Goal: Task Accomplishment & Management: Use online tool/utility

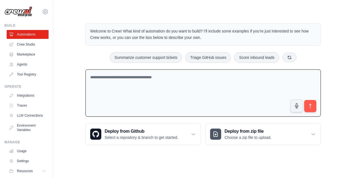
click at [160, 85] on textarea at bounding box center [203, 92] width 235 height 47
click at [32, 42] on link "Crew Studio" at bounding box center [28, 44] width 42 height 9
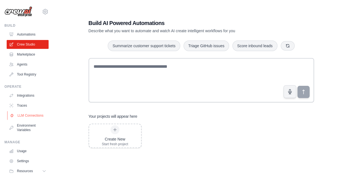
scroll to position [21, 0]
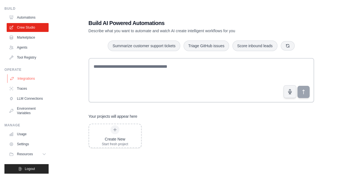
click at [18, 74] on link "Integrations" at bounding box center [28, 78] width 42 height 9
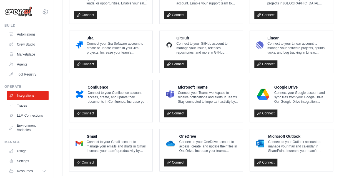
scroll to position [342, 0]
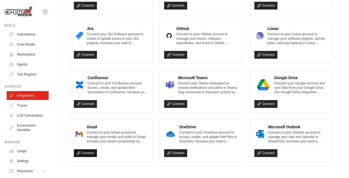
click at [84, 149] on link "Connect" at bounding box center [85, 153] width 23 height 8
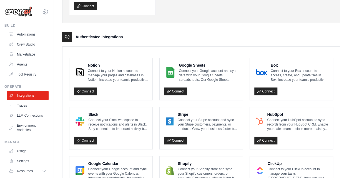
scroll to position [60, 0]
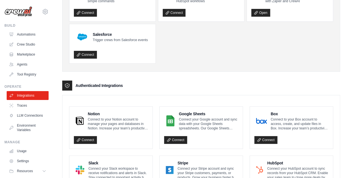
click at [91, 83] on h3 "Authenticated Integrations" at bounding box center [99, 86] width 47 height 6
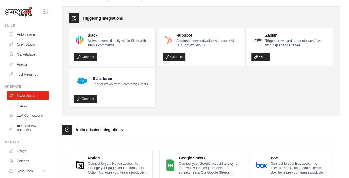
scroll to position [0, 0]
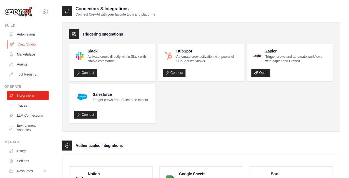
click at [28, 46] on link "Crew Studio" at bounding box center [28, 44] width 42 height 9
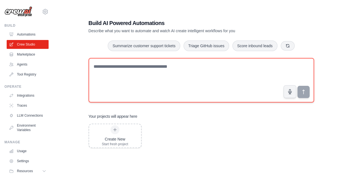
click at [150, 92] on textarea at bounding box center [201, 80] width 225 height 44
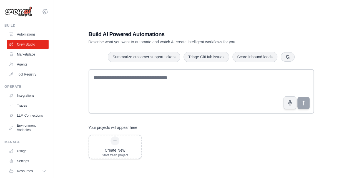
click at [42, 12] on icon at bounding box center [45, 11] width 7 height 7
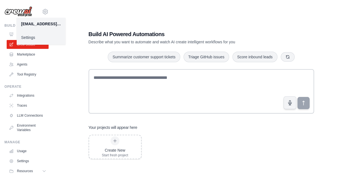
click at [89, 9] on div "Build AI Powered Automations Describe what you want to automate and watch AI cr…" at bounding box center [201, 95] width 278 height 178
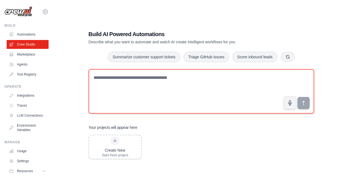
click at [150, 78] on textarea at bounding box center [201, 91] width 225 height 44
paste textarea "**********"
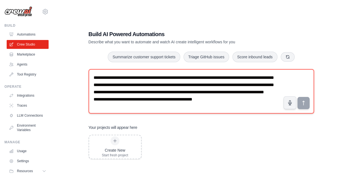
scroll to position [11, 0]
type textarea "**********"
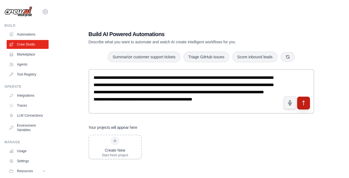
click at [301, 105] on icon "submit" at bounding box center [303, 103] width 6 height 6
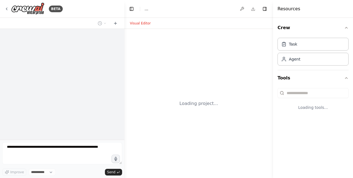
select select "****"
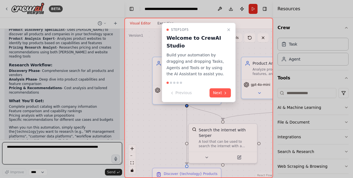
scroll to position [382, 0]
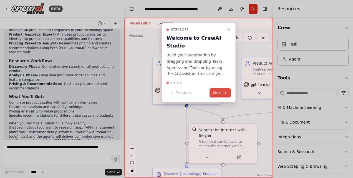
click at [219, 90] on button "Next" at bounding box center [220, 92] width 21 height 9
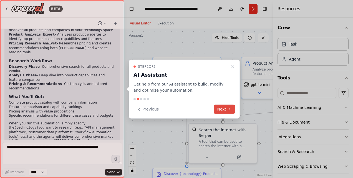
click at [225, 109] on button "Next" at bounding box center [224, 109] width 21 height 9
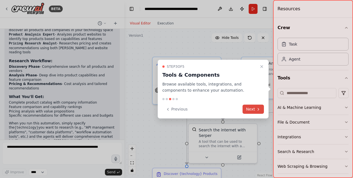
click at [250, 108] on button "Next" at bounding box center [253, 109] width 21 height 9
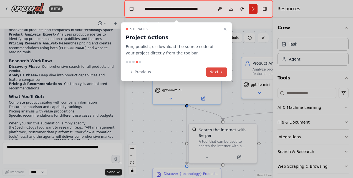
click at [215, 68] on button "Next" at bounding box center [216, 71] width 21 height 9
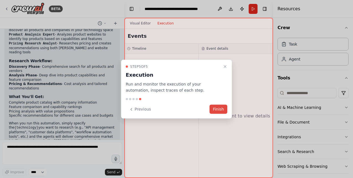
click at [224, 108] on button "Finish" at bounding box center [219, 109] width 18 height 9
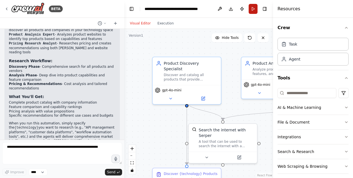
click at [252, 11] on button "Run" at bounding box center [253, 9] width 9 height 10
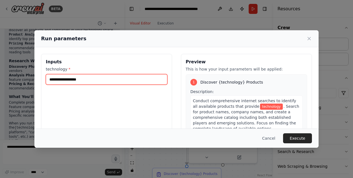
click at [82, 83] on input "technology *" at bounding box center [107, 79] width 122 height 11
type input "*"
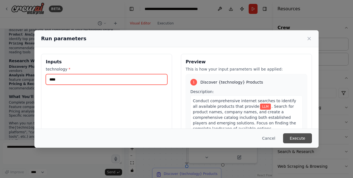
type input "***"
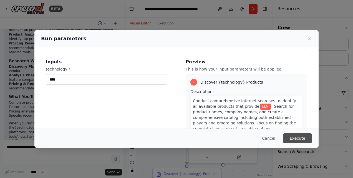
click at [304, 136] on button "Execute" at bounding box center [297, 138] width 29 height 10
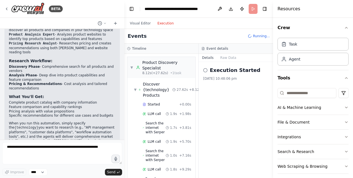
click at [165, 26] on button "Execution" at bounding box center [165, 23] width 23 height 7
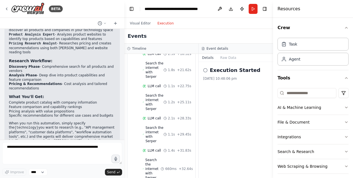
scroll to position [1184, 0]
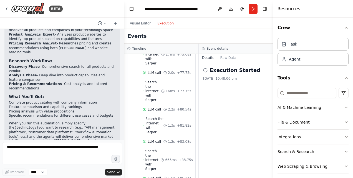
click at [291, 12] on h4 "Resources" at bounding box center [289, 9] width 23 height 7
click at [288, 9] on h4 "Resources" at bounding box center [289, 9] width 23 height 7
click at [267, 8] on button "Toggle Right Sidebar" at bounding box center [265, 9] width 8 height 8
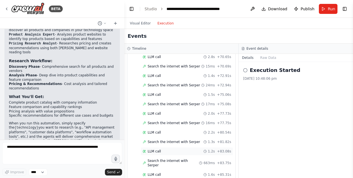
click at [151, 149] on span "LLM call" at bounding box center [154, 151] width 13 height 4
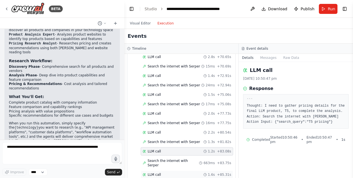
click at [164, 172] on div "LLM call 1.6s + 85.31s" at bounding box center [187, 174] width 89 height 4
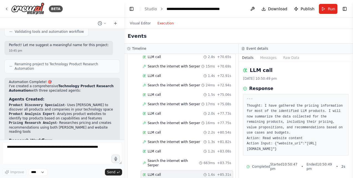
scroll to position [240, 0]
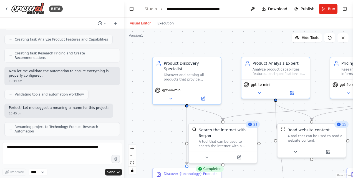
click at [137, 22] on button "Visual Editor" at bounding box center [140, 23] width 27 height 7
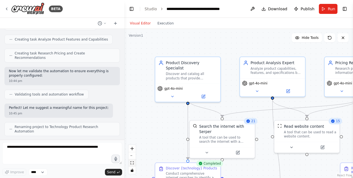
click at [134, 165] on button "fit view" at bounding box center [132, 162] width 7 height 7
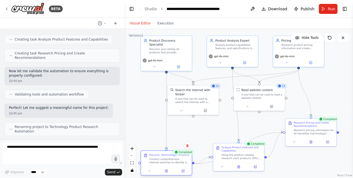
drag, startPoint x: 166, startPoint y: 132, endPoint x: 164, endPoint y: 167, distance: 35.3
click at [164, 167] on div "Discover {technology} Products Conduct comprehensive internet searches to ident…" at bounding box center [166, 159] width 51 height 16
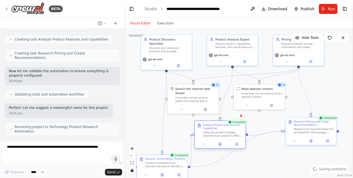
drag, startPoint x: 238, startPoint y: 150, endPoint x: 217, endPoint y: 130, distance: 28.9
click at [217, 130] on div "Analyze Product Features and Capabilities Using the product catalog, research e…" at bounding box center [223, 130] width 40 height 14
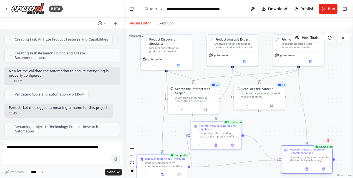
drag, startPoint x: 300, startPoint y: 130, endPoint x: 297, endPoint y: 162, distance: 32.3
click at [297, 162] on div "Research pricing information for all identified {technology} products by search…" at bounding box center [310, 158] width 40 height 7
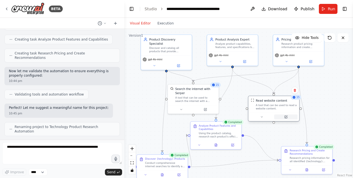
drag, startPoint x: 268, startPoint y: 102, endPoint x: 284, endPoint y: 116, distance: 20.3
click at [284, 116] on button at bounding box center [285, 116] width 23 height 5
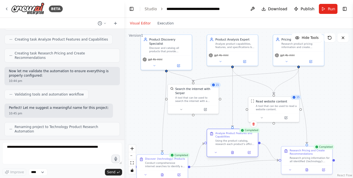
drag, startPoint x: 219, startPoint y: 137, endPoint x: 237, endPoint y: 144, distance: 19.3
click at [237, 144] on div "Using the product catalog, research each product's official website and documen…" at bounding box center [235, 142] width 40 height 7
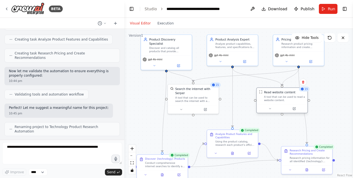
drag, startPoint x: 268, startPoint y: 110, endPoint x: 278, endPoint y: 99, distance: 14.0
click at [278, 99] on div "A tool that can be used to read a website content." at bounding box center [284, 98] width 41 height 7
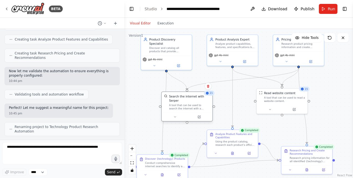
drag, startPoint x: 192, startPoint y: 98, endPoint x: 187, endPoint y: 105, distance: 8.6
click at [187, 105] on div "Search the internet with Serper A tool that can be used to search the internet …" at bounding box center [187, 102] width 51 height 21
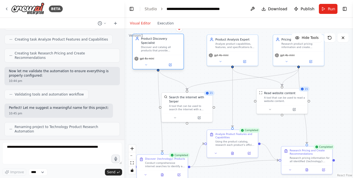
drag, startPoint x: 166, startPoint y: 54, endPoint x: 158, endPoint y: 54, distance: 8.1
click at [158, 57] on div "gpt-4o-mini" at bounding box center [157, 59] width 47 height 4
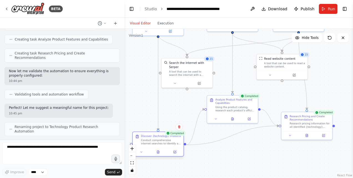
drag, startPoint x: 160, startPoint y: 167, endPoint x: 157, endPoint y: 145, distance: 22.2
click at [157, 145] on div "Conduct comprehensive internet searches to identify all available products that…" at bounding box center [161, 142] width 40 height 7
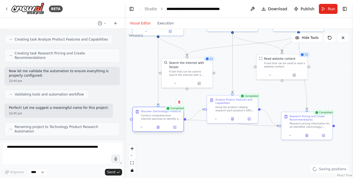
drag, startPoint x: 156, startPoint y: 142, endPoint x: 158, endPoint y: 118, distance: 24.2
click at [158, 118] on div "Conduct comprehensive internet searches to identify all available products that…" at bounding box center [161, 117] width 40 height 7
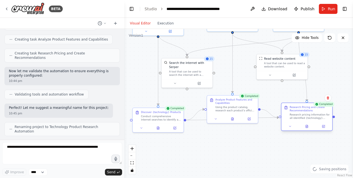
drag, startPoint x: 303, startPoint y: 124, endPoint x: 305, endPoint y: 118, distance: 6.9
click at [305, 118] on div "Research pricing information for all identified {technology} products by search…" at bounding box center [310, 116] width 40 height 7
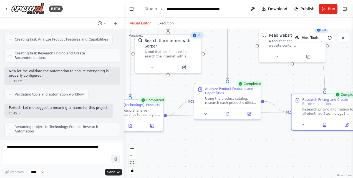
drag, startPoint x: 249, startPoint y: 135, endPoint x: 130, endPoint y: 164, distance: 122.3
click at [130, 164] on button "fit view" at bounding box center [132, 162] width 7 height 7
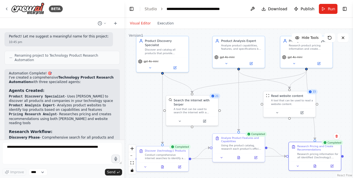
scroll to position [382, 0]
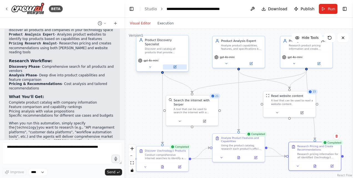
click at [174, 66] on icon at bounding box center [175, 67] width 2 height 2
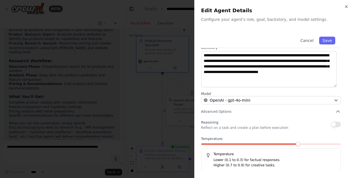
scroll to position [31, 0]
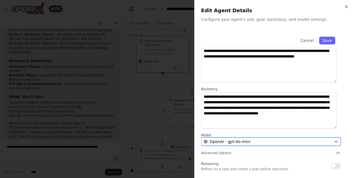
click at [266, 144] on button "OpenAI - gpt-4o-mini" at bounding box center [271, 141] width 140 height 8
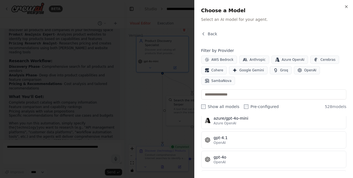
scroll to position [0, 0]
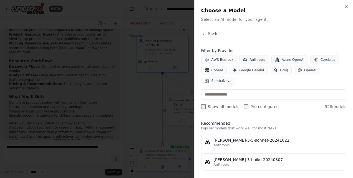
click at [268, 82] on div "AWS Bedrock Anthropic Azure OpenAI Cerebras Cohere Google Gemini Groq OpenAI Sa…" at bounding box center [273, 70] width 145 height 29
click at [283, 69] on span "Groq" at bounding box center [284, 70] width 8 height 4
click at [297, 68] on button "OpenAI" at bounding box center [307, 70] width 26 height 8
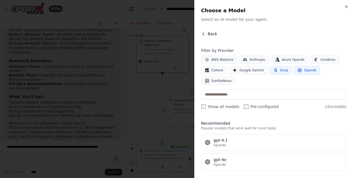
click at [206, 33] on button "Back" at bounding box center [209, 34] width 16 height 6
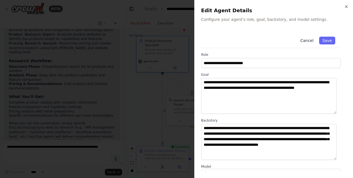
click at [303, 41] on button "Cancel" at bounding box center [307, 41] width 20 height 8
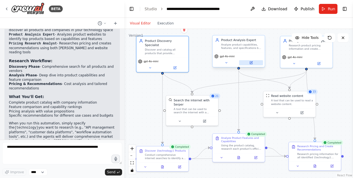
click at [253, 60] on button at bounding box center [251, 62] width 24 height 5
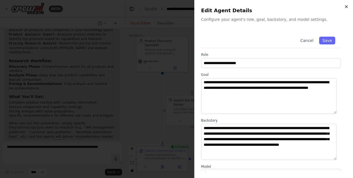
click at [345, 6] on icon "button" at bounding box center [346, 6] width 4 height 4
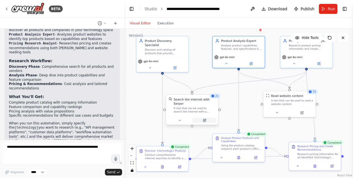
click at [204, 119] on icon at bounding box center [205, 120] width 2 height 2
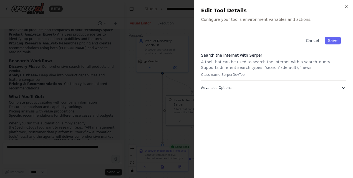
click at [247, 85] on button "Advanced Options" at bounding box center [273, 88] width 145 height 6
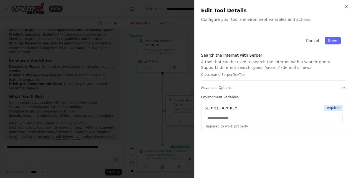
click at [234, 68] on p "A tool that can be used to search the internet with a search_query. Supports di…" at bounding box center [273, 64] width 145 height 11
click at [346, 6] on icon "button" at bounding box center [346, 6] width 4 height 4
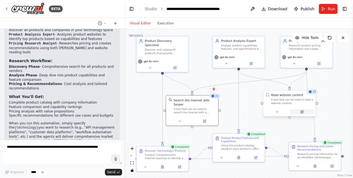
click at [307, 113] on button at bounding box center [302, 111] width 24 height 5
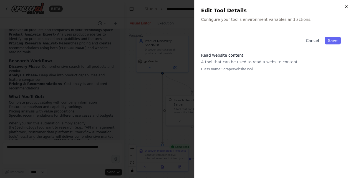
click at [344, 6] on icon "button" at bounding box center [346, 6] width 4 height 4
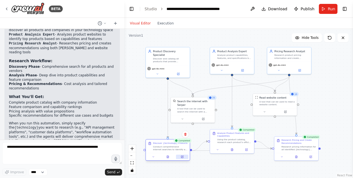
click at [185, 157] on button at bounding box center [182, 157] width 12 height 4
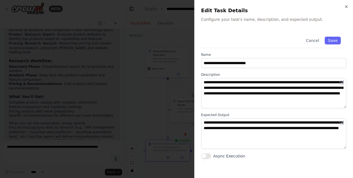
click at [349, 6] on div "**********" at bounding box center [273, 89] width 159 height 178
click at [343, 8] on h2 "Edit Task Details" at bounding box center [273, 11] width 145 height 8
drag, startPoint x: 343, startPoint y: 9, endPoint x: 346, endPoint y: 7, distance: 3.7
click at [346, 7] on div "**********" at bounding box center [273, 89] width 159 height 178
click at [346, 7] on icon "button" at bounding box center [346, 7] width 2 height 2
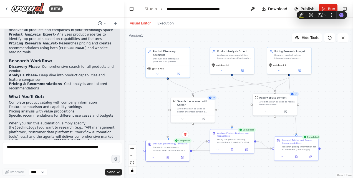
click at [237, 21] on div "Visual Editor Execution" at bounding box center [238, 23] width 229 height 11
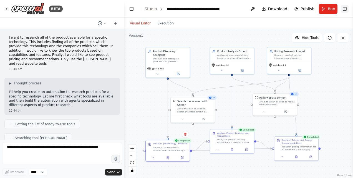
click at [348, 9] on button "Toggle Right Sidebar" at bounding box center [345, 9] width 8 height 8
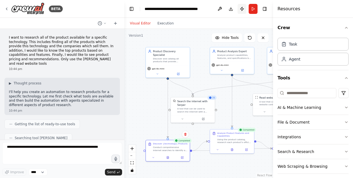
click at [245, 8] on button "Publish" at bounding box center [242, 9] width 9 height 10
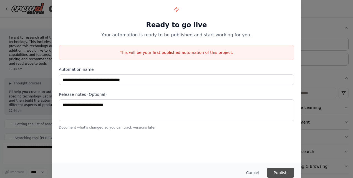
click at [284, 172] on button "Publish" at bounding box center [280, 173] width 27 height 10
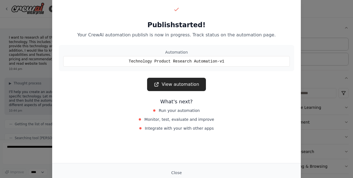
scroll to position [382, 0]
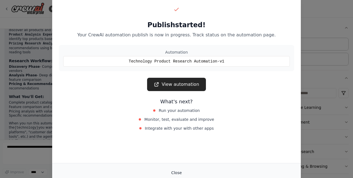
click at [177, 174] on button "Close" at bounding box center [176, 173] width 19 height 10
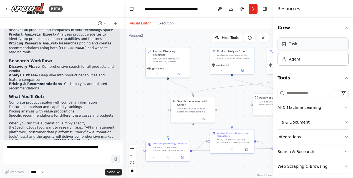
click at [284, 49] on div "Task" at bounding box center [313, 43] width 71 height 13
click at [344, 29] on icon "button" at bounding box center [346, 28] width 4 height 4
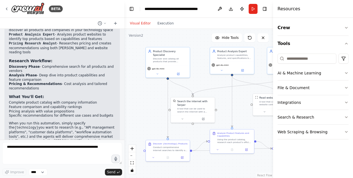
click at [240, 100] on div ".deletable-edge-delete-btn { width: 20px; height: 20px; border: 0px solid #ffff…" at bounding box center [198, 103] width 149 height 149
click at [269, 9] on header "**********" at bounding box center [198, 9] width 149 height 18
click at [8, 9] on icon at bounding box center [6, 9] width 4 height 4
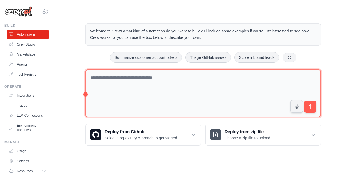
click at [86, 94] on textarea at bounding box center [203, 93] width 235 height 48
click at [118, 82] on textarea at bounding box center [203, 93] width 235 height 48
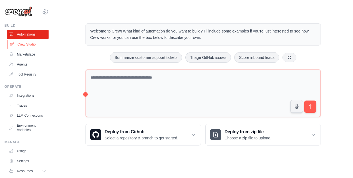
click at [21, 46] on link "Crew Studio" at bounding box center [28, 44] width 42 height 9
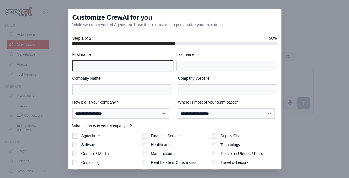
click at [114, 64] on input "First name" at bounding box center [122, 66] width 101 height 11
click at [211, 58] on div "Last name" at bounding box center [226, 61] width 101 height 19
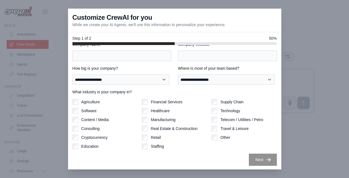
scroll to position [11, 0]
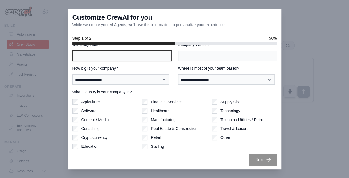
click at [94, 59] on input "Company Name" at bounding box center [121, 56] width 99 height 11
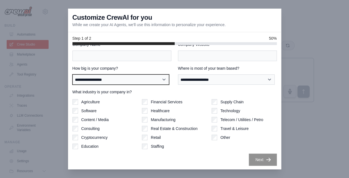
click at [73, 81] on select "**********" at bounding box center [120, 79] width 97 height 10
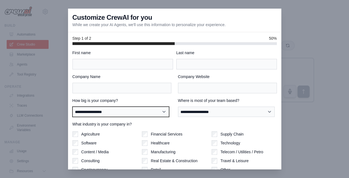
scroll to position [0, 0]
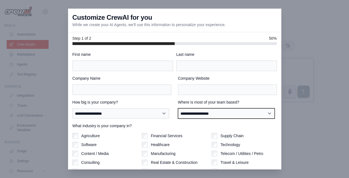
click at [208, 112] on select "**********" at bounding box center [226, 113] width 97 height 10
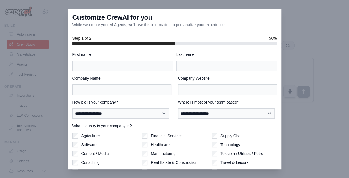
click at [122, 102] on label "How big is your company?" at bounding box center [121, 102] width 99 height 6
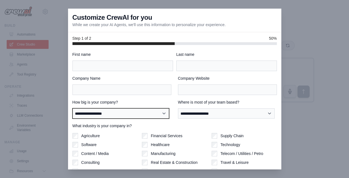
click at [122, 108] on select "**********" at bounding box center [120, 113] width 97 height 10
click at [116, 112] on select "**********" at bounding box center [120, 113] width 97 height 10
click at [72, 108] on select "**********" at bounding box center [120, 113] width 97 height 10
click at [92, 112] on select "**********" at bounding box center [120, 113] width 97 height 10
select select "**********"
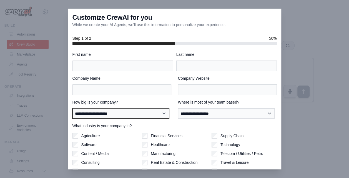
click at [72, 108] on select "**********" at bounding box center [120, 113] width 97 height 10
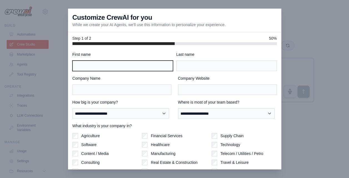
click at [97, 67] on input "First name" at bounding box center [122, 66] width 101 height 11
type input "*****"
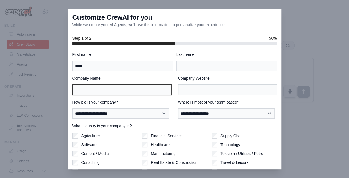
click at [89, 88] on input "Company Name" at bounding box center [121, 89] width 99 height 11
type input "*"
type input "******"
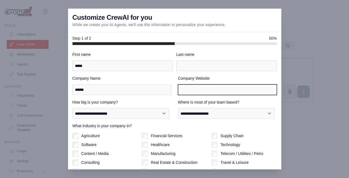
click at [195, 88] on input "Company Website" at bounding box center [227, 89] width 99 height 11
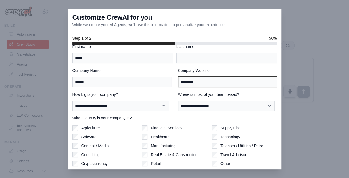
type input "*********"
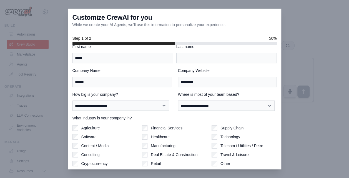
click at [138, 125] on div "Agriculture Software Content / Media Consulting Cryptocurrency Education Financ…" at bounding box center [174, 150] width 204 height 50
click at [71, 135] on div "**********" at bounding box center [174, 107] width 213 height 125
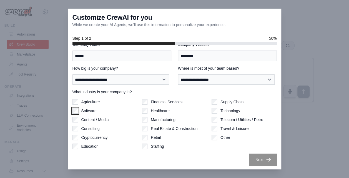
scroll to position [0, 0]
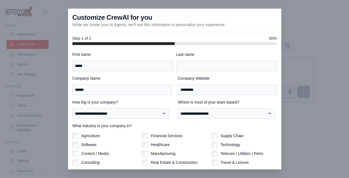
click at [207, 59] on div "Last name" at bounding box center [226, 61] width 101 height 19
click at [206, 61] on input "Last name" at bounding box center [226, 66] width 101 height 11
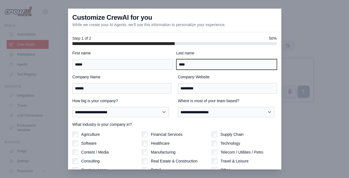
type input "****"
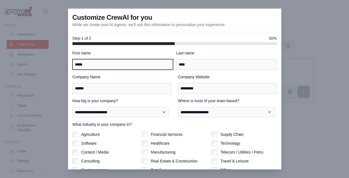
click at [97, 64] on input "*****" at bounding box center [122, 64] width 101 height 11
type input "*"
type input "*****"
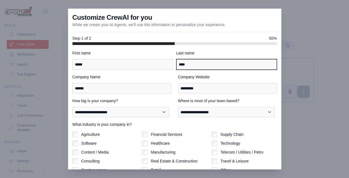
click at [204, 67] on input "****" at bounding box center [226, 64] width 101 height 11
type input "*"
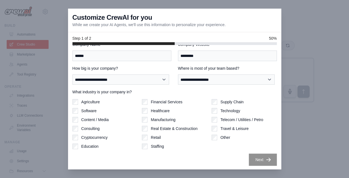
type input "***"
click at [163, 93] on label "What industry is your company in?" at bounding box center [174, 92] width 204 height 6
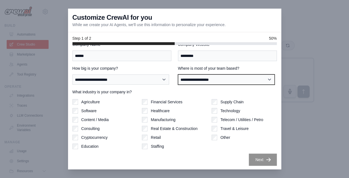
click at [208, 80] on select "**********" at bounding box center [226, 79] width 97 height 10
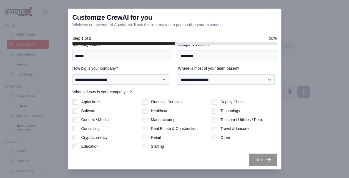
click at [138, 70] on label "How big is your company?" at bounding box center [121, 69] width 99 height 6
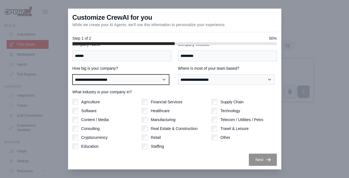
click at [138, 74] on select "**********" at bounding box center [120, 79] width 97 height 10
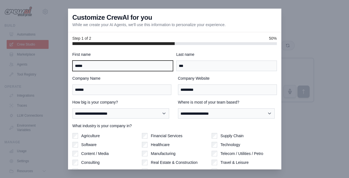
click at [130, 69] on input "*****" at bounding box center [122, 66] width 101 height 11
type input "*"
type input "*****"
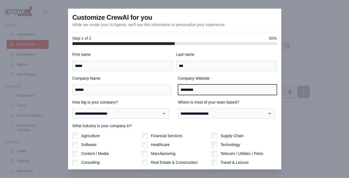
drag, startPoint x: 193, startPoint y: 88, endPoint x: 190, endPoint y: 88, distance: 2.8
click at [190, 88] on input "*********" at bounding box center [227, 89] width 99 height 11
type input "********"
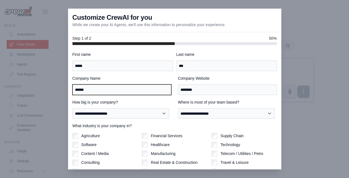
click at [114, 84] on input "******" at bounding box center [121, 89] width 99 height 11
type input "*"
type input "*****"
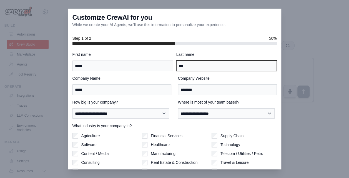
click at [195, 62] on input "***" at bounding box center [226, 66] width 101 height 11
type input "*"
type input "****"
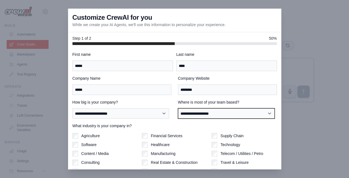
click at [204, 111] on select "**********" at bounding box center [226, 113] width 97 height 10
select select "**********"
click at [178, 108] on select "**********" at bounding box center [226, 113] width 97 height 10
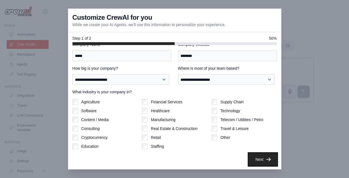
click at [255, 155] on button "Next" at bounding box center [263, 159] width 28 height 12
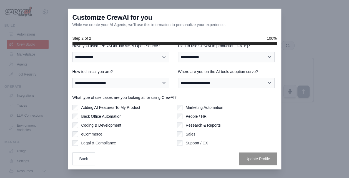
scroll to position [0, 0]
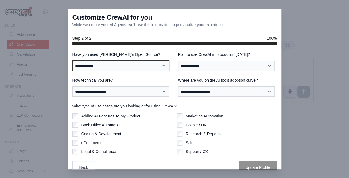
click at [143, 71] on select "**********" at bounding box center [120, 66] width 97 height 10
select select "**"
click at [72, 61] on select "**********" at bounding box center [120, 66] width 97 height 10
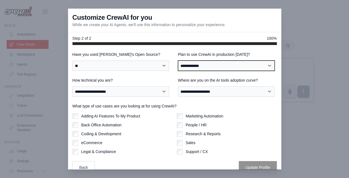
click at [202, 65] on select "**********" at bounding box center [226, 66] width 97 height 10
click at [178, 61] on select "**********" at bounding box center [226, 66] width 97 height 10
click at [198, 66] on select "**********" at bounding box center [226, 66] width 97 height 10
select select "*****"
click at [178, 61] on select "**********" at bounding box center [226, 66] width 97 height 10
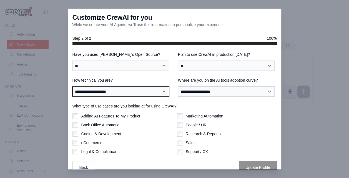
click at [130, 92] on select "**********" at bounding box center [120, 91] width 97 height 10
select select "**********"
click at [72, 86] on select "**********" at bounding box center [120, 91] width 97 height 10
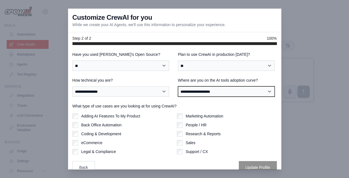
click at [179, 92] on select "**********" at bounding box center [226, 91] width 97 height 10
select select "**********"
click at [178, 86] on select "**********" at bounding box center [226, 91] width 97 height 10
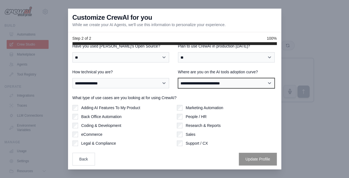
scroll to position [8, 0]
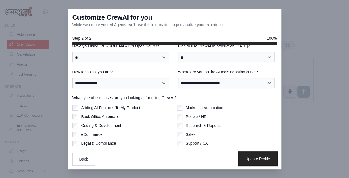
click at [247, 160] on button "Update Profile" at bounding box center [258, 158] width 38 height 13
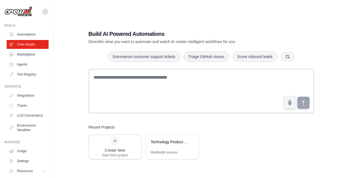
scroll to position [11, 0]
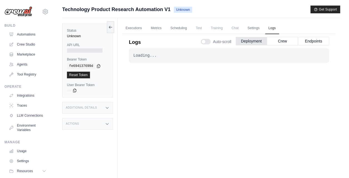
click at [145, 52] on div "Loading... . . ." at bounding box center [229, 55] width 200 height 14
click at [287, 40] on button "Crew" at bounding box center [282, 41] width 31 height 8
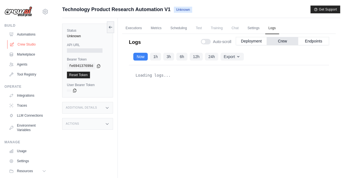
click at [21, 43] on link "Crew Studio" at bounding box center [28, 44] width 42 height 9
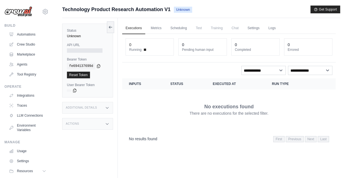
click at [160, 92] on td "No executions found There are no executions for the selected filter." at bounding box center [229, 109] width 214 height 40
click at [19, 97] on link "Integrations" at bounding box center [28, 95] width 42 height 9
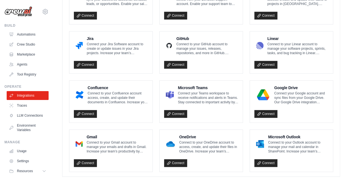
scroll to position [342, 0]
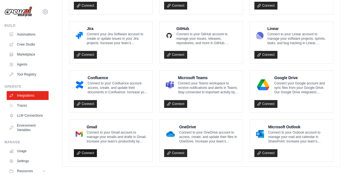
click at [82, 149] on link "Connect" at bounding box center [85, 153] width 23 height 8
click at [89, 149] on link "Connect" at bounding box center [85, 153] width 23 height 8
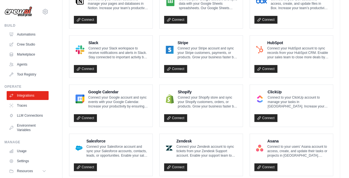
scroll to position [167, 0]
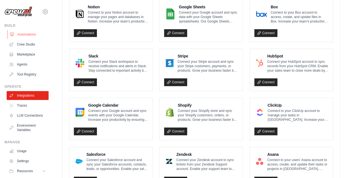
click at [29, 34] on link "Automations" at bounding box center [28, 34] width 42 height 9
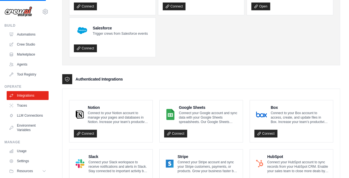
scroll to position [0, 0]
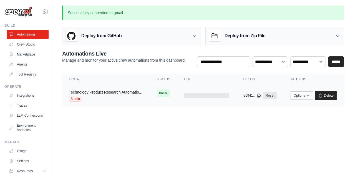
click at [113, 90] on link "Technology Product Research Automatio..." at bounding box center [106, 92] width 74 height 4
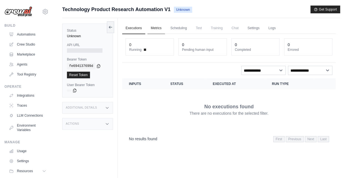
click at [156, 26] on link "Metrics" at bounding box center [155, 28] width 17 height 12
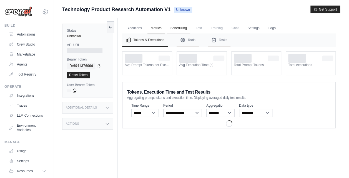
click at [172, 26] on link "Scheduling" at bounding box center [178, 28] width 23 height 12
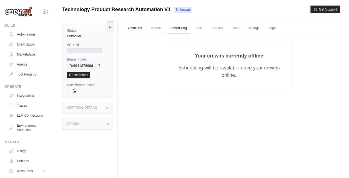
click at [129, 25] on link "Executions" at bounding box center [133, 28] width 23 height 12
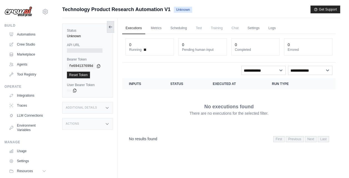
click at [112, 28] on icon at bounding box center [110, 27] width 4 height 4
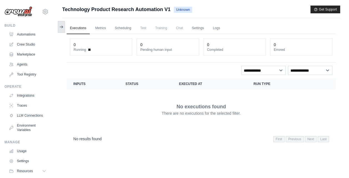
click at [60, 26] on icon at bounding box center [61, 27] width 4 height 4
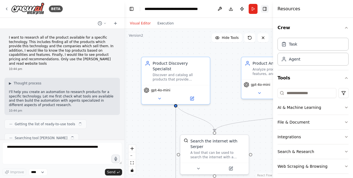
scroll to position [386, 0]
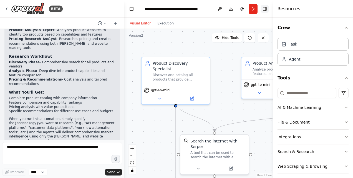
click at [266, 9] on button "Toggle Right Sidebar" at bounding box center [265, 9] width 8 height 8
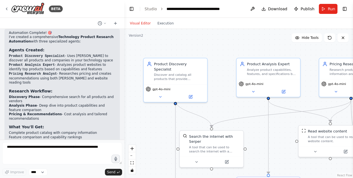
scroll to position [352, 0]
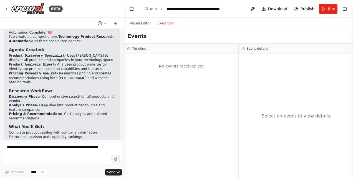
click at [155, 25] on button "Execution" at bounding box center [165, 23] width 23 height 7
click at [153, 49] on div "Timeline" at bounding box center [181, 48] width 109 height 4
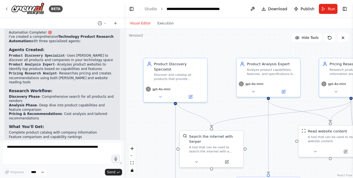
click at [142, 24] on button "Visual Editor" at bounding box center [140, 23] width 27 height 7
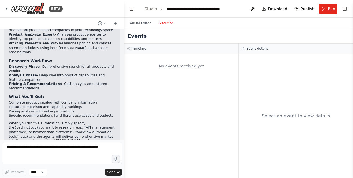
click at [162, 23] on button "Execution" at bounding box center [165, 23] width 23 height 7
click at [169, 77] on div "No events received yet" at bounding box center [181, 116] width 114 height 124
click at [236, 82] on div "No events received yet" at bounding box center [181, 116] width 114 height 124
click at [136, 19] on div "Visual Editor Execution" at bounding box center [152, 23] width 51 height 11
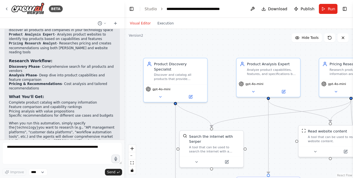
click at [136, 24] on button "Visual Editor" at bounding box center [140, 23] width 27 height 7
click at [327, 7] on button "Run" at bounding box center [328, 9] width 19 height 10
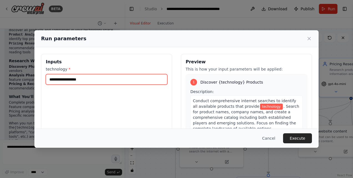
click at [100, 82] on input "technology *" at bounding box center [107, 79] width 122 height 11
type input "*"
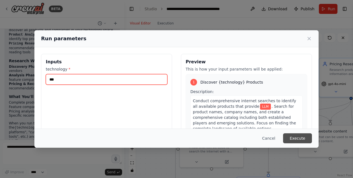
type input "***"
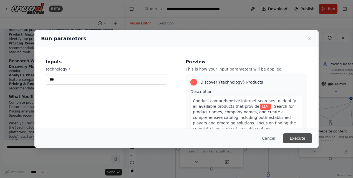
click at [294, 142] on button "Execute" at bounding box center [297, 138] width 29 height 10
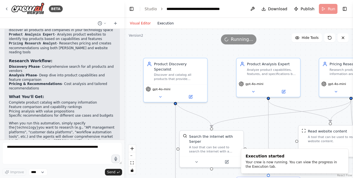
click at [168, 21] on button "Execution" at bounding box center [165, 23] width 23 height 7
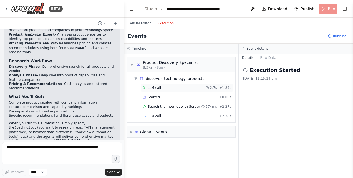
click at [167, 84] on div "LLM call 2.7s + 1.89s" at bounding box center [187, 88] width 92 height 8
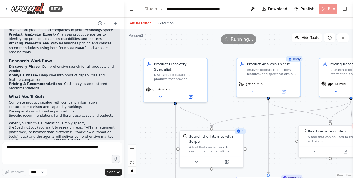
click at [140, 25] on button "Visual Editor" at bounding box center [140, 23] width 27 height 7
click at [230, 158] on button at bounding box center [226, 161] width 29 height 6
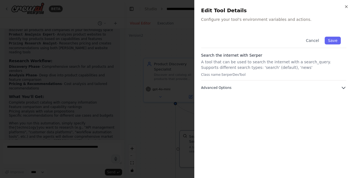
click at [232, 85] on button "Advanced Options" at bounding box center [273, 88] width 145 height 6
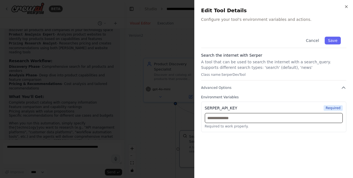
click at [225, 120] on input "text" at bounding box center [274, 118] width 138 height 10
paste input "**********"
type input "**********"
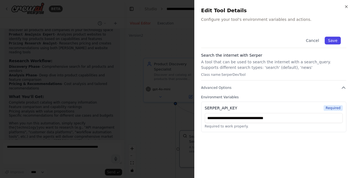
click at [338, 40] on button "Save" at bounding box center [333, 41] width 16 height 8
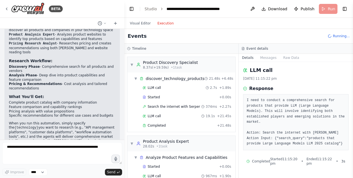
click at [169, 24] on button "Execution" at bounding box center [165, 23] width 23 height 7
click at [159, 107] on span "Search the internet with Serper" at bounding box center [174, 106] width 52 height 4
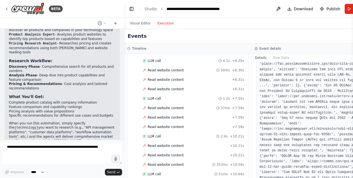
scroll to position [162, 0]
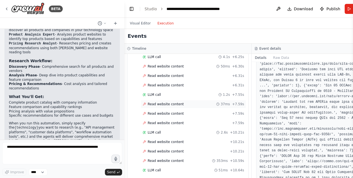
click at [174, 102] on span "Read website content" at bounding box center [166, 104] width 36 height 4
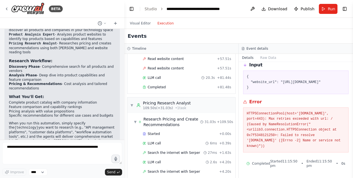
scroll to position [1076, 0]
click at [182, 150] on span "Search the internet with Serper" at bounding box center [174, 152] width 52 height 4
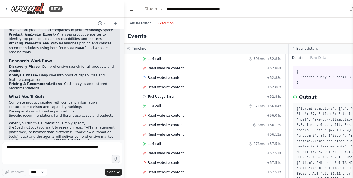
scroll to position [966, 0]
click at [176, 150] on div "Read website content + 57.51s" at bounding box center [212, 154] width 142 height 8
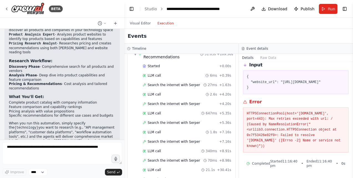
scroll to position [1149, 0]
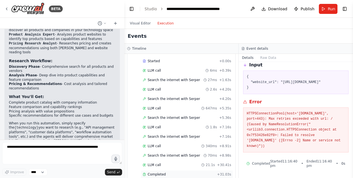
click at [172, 172] on div "Completed" at bounding box center [179, 174] width 72 height 4
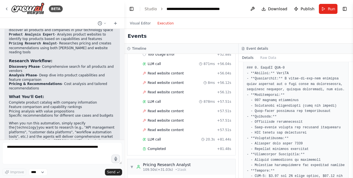
scroll to position [0, 0]
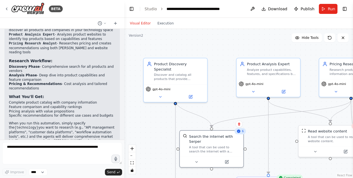
click at [137, 21] on button "Visual Editor" at bounding box center [140, 23] width 27 height 7
click at [132, 165] on button "fit view" at bounding box center [132, 162] width 7 height 7
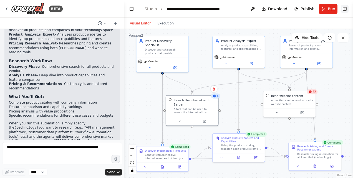
click at [345, 10] on button "Toggle Right Sidebar" at bounding box center [345, 9] width 8 height 8
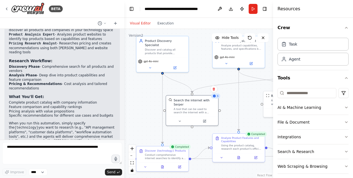
scroll to position [4, 0]
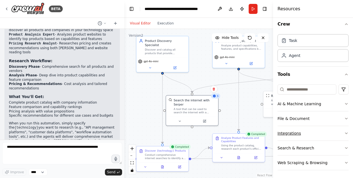
click at [312, 129] on button "Integrations" at bounding box center [313, 133] width 71 height 14
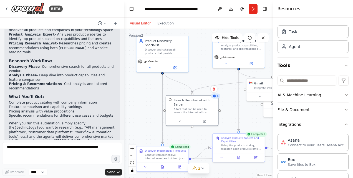
scroll to position [0, 0]
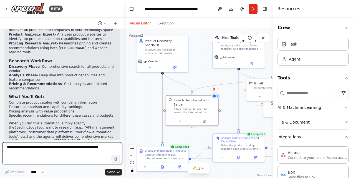
click at [77, 148] on textarea at bounding box center [62, 153] width 120 height 22
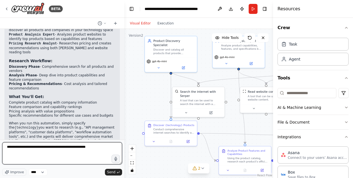
click at [82, 148] on textarea "**********" at bounding box center [62, 153] width 120 height 22
click at [114, 147] on textarea "**********" at bounding box center [62, 153] width 120 height 22
type textarea "**********"
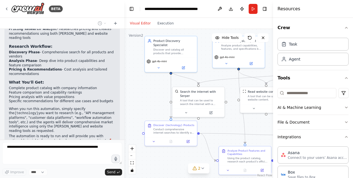
scroll to position [419, 0]
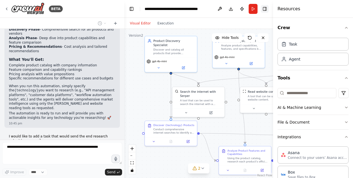
click at [266, 9] on button "Toggle Right Sidebar" at bounding box center [265, 9] width 8 height 8
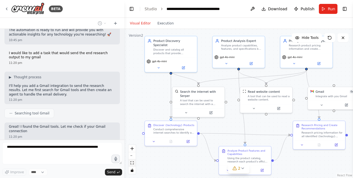
scroll to position [507, 0]
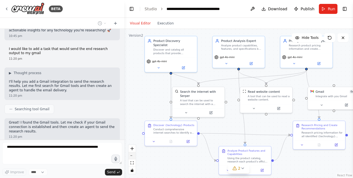
click at [133, 156] on button "zoom out" at bounding box center [132, 155] width 7 height 7
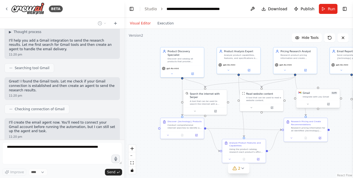
scroll to position [552, 0]
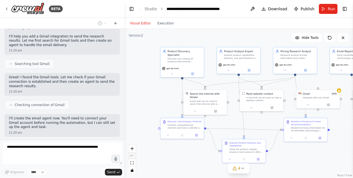
click at [132, 157] on button "zoom out" at bounding box center [132, 155] width 7 height 7
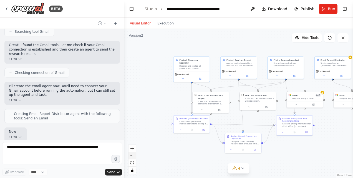
click at [132, 157] on button "zoom out" at bounding box center [132, 155] width 7 height 7
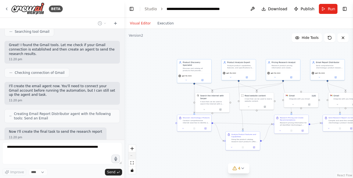
scroll to position [616, 0]
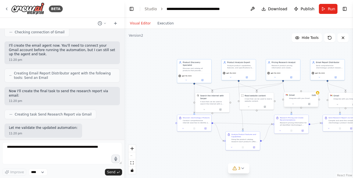
drag, startPoint x: 301, startPoint y: 98, endPoint x: 313, endPoint y: 98, distance: 11.9
click at [313, 98] on div "Integrate with you Gmail" at bounding box center [302, 98] width 27 height 2
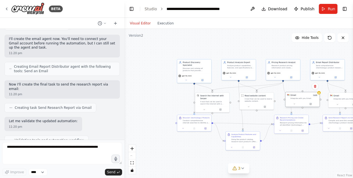
click at [313, 98] on div "Integrate with you Gmail" at bounding box center [304, 98] width 27 height 2
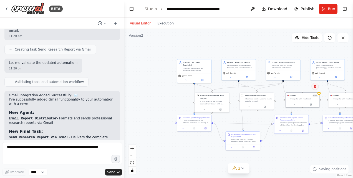
click at [315, 89] on button at bounding box center [315, 86] width 7 height 7
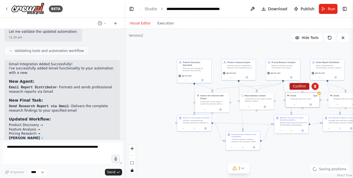
click at [302, 87] on button "Confirm" at bounding box center [300, 86] width 20 height 7
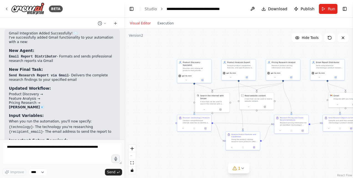
scroll to position [753, 0]
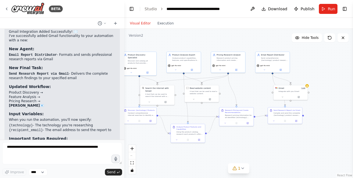
drag, startPoint x: 264, startPoint y: 50, endPoint x: 209, endPoint y: 42, distance: 55.5
click at [209, 42] on div ".deletable-edge-delete-btn { width: 20px; height: 20px; border: 0px solid #ffff…" at bounding box center [238, 103] width 229 height 149
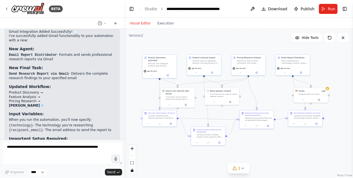
drag, startPoint x: 265, startPoint y: 142, endPoint x: 285, endPoint y: 144, distance: 20.5
click at [285, 144] on div ".deletable-edge-delete-btn { width: 20px; height: 20px; border: 0px solid #ffff…" at bounding box center [238, 103] width 229 height 149
click at [236, 165] on button "1" at bounding box center [238, 168] width 21 height 10
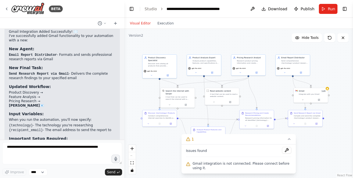
click at [327, 146] on div ".deletable-edge-delete-btn { width: 20px; height: 20px; border: 0px solid #ffff…" at bounding box center [238, 103] width 229 height 149
click at [294, 124] on button at bounding box center [294, 122] width 9 height 3
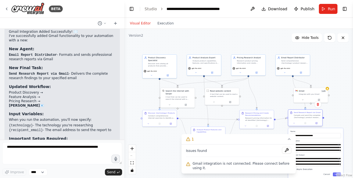
click at [318, 127] on div "**********" at bounding box center [305, 118] width 35 height 17
click at [318, 122] on icon at bounding box center [316, 123] width 2 height 2
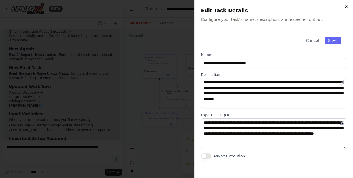
click at [347, 6] on icon "button" at bounding box center [346, 6] width 4 height 4
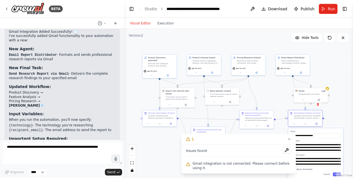
scroll to position [790, 0]
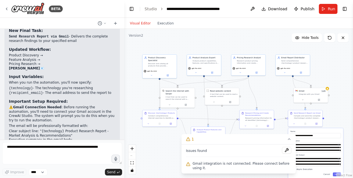
click at [272, 138] on div ".deletable-edge-delete-btn { width: 20px; height: 20px; border: 0px solid #ffff…" at bounding box center [238, 103] width 229 height 149
click at [302, 7] on button "Publish" at bounding box center [304, 9] width 25 height 10
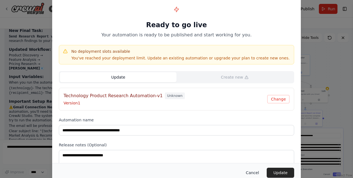
click at [255, 172] on button "Cancel" at bounding box center [253, 173] width 22 height 10
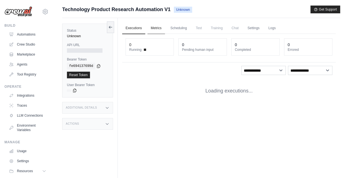
click at [155, 29] on link "Metrics" at bounding box center [155, 28] width 17 height 12
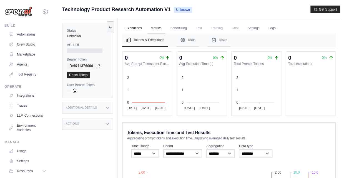
click at [133, 27] on link "Executions" at bounding box center [133, 28] width 23 height 12
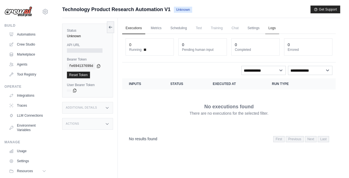
click at [270, 29] on link "Logs" at bounding box center [272, 28] width 14 height 12
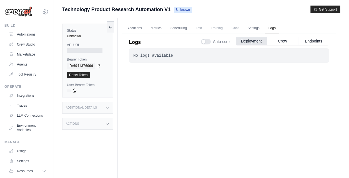
click at [176, 59] on div "No logs available . . ." at bounding box center [229, 55] width 200 height 14
click at [284, 41] on button "Crew" at bounding box center [282, 41] width 31 height 8
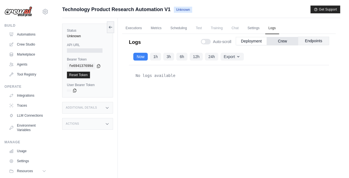
click at [311, 41] on button "Endpoints" at bounding box center [313, 41] width 31 height 8
click at [257, 42] on button "Deployment" at bounding box center [251, 41] width 31 height 8
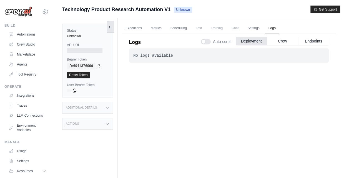
click at [111, 27] on icon at bounding box center [110, 27] width 4 height 4
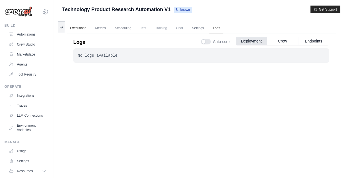
click at [77, 24] on link "Executions" at bounding box center [78, 28] width 23 height 12
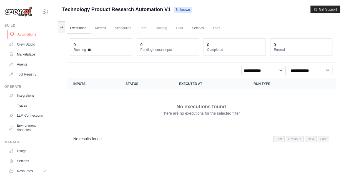
click at [32, 35] on link "Automations" at bounding box center [28, 34] width 42 height 9
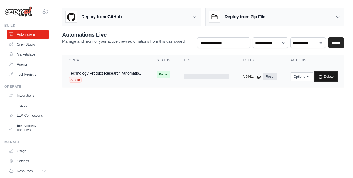
click at [323, 77] on link "Delete" at bounding box center [325, 76] width 21 height 8
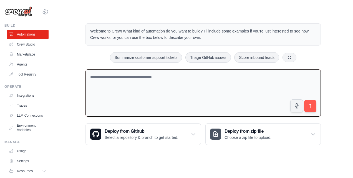
click at [132, 77] on textarea at bounding box center [203, 92] width 235 height 47
click at [25, 47] on link "Crew Studio" at bounding box center [28, 44] width 42 height 9
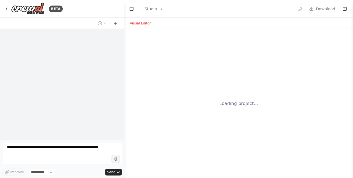
select select "****"
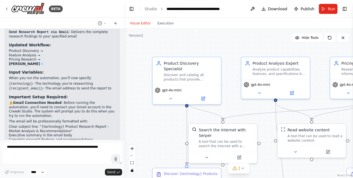
scroll to position [790, 0]
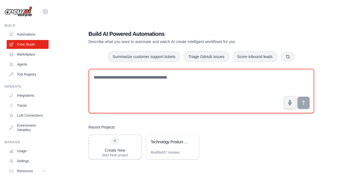
click at [99, 81] on textarea at bounding box center [201, 91] width 225 height 44
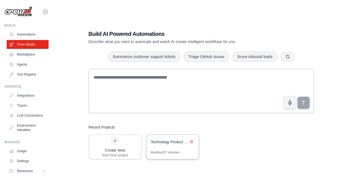
click at [191, 140] on icon at bounding box center [191, 141] width 2 height 2
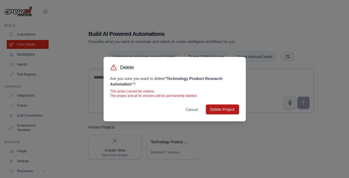
click at [219, 107] on button "Delete Project" at bounding box center [222, 109] width 33 height 10
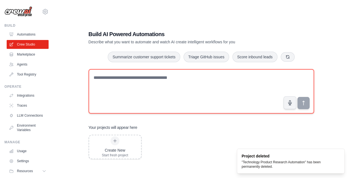
click at [190, 92] on textarea at bounding box center [201, 91] width 225 height 44
paste textarea "**********"
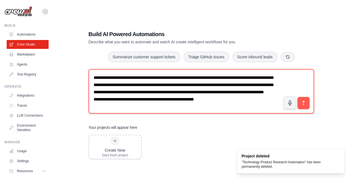
scroll to position [11, 0]
type textarea "**********"
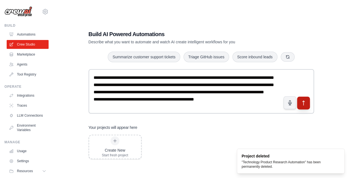
click at [301, 106] on button "submit" at bounding box center [303, 102] width 13 height 13
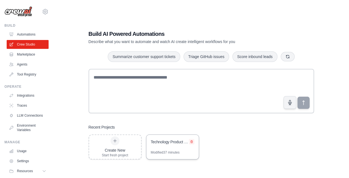
click at [192, 140] on icon at bounding box center [191, 141] width 3 height 3
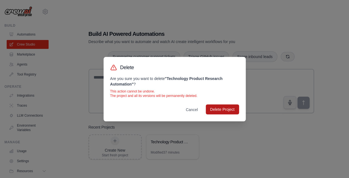
click at [224, 108] on button "Delete Project" at bounding box center [222, 109] width 33 height 10
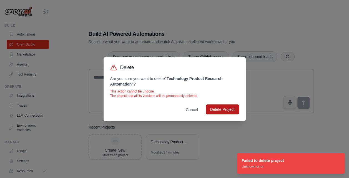
click at [208, 107] on button "Delete Project" at bounding box center [222, 109] width 33 height 10
click at [196, 107] on button "Cancel" at bounding box center [191, 109] width 21 height 10
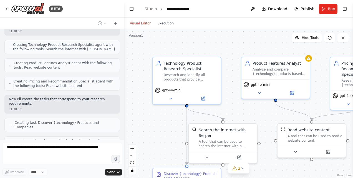
scroll to position [162, 0]
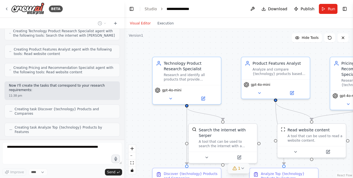
click at [238, 167] on span "1" at bounding box center [239, 168] width 2 height 6
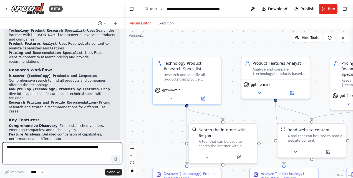
scroll to position [386, 0]
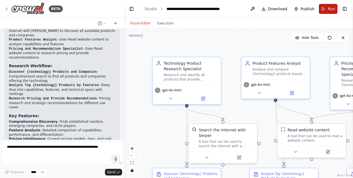
click at [326, 10] on button "Run" at bounding box center [328, 9] width 19 height 10
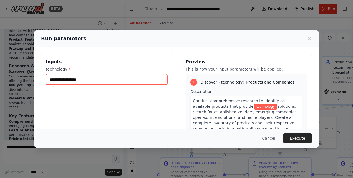
click at [139, 80] on input "technology *" at bounding box center [107, 79] width 122 height 11
type input "*"
type input "******"
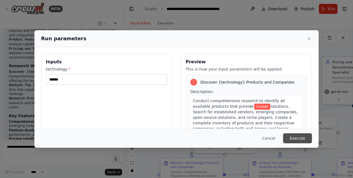
click at [303, 139] on button "Execute" at bounding box center [297, 138] width 29 height 10
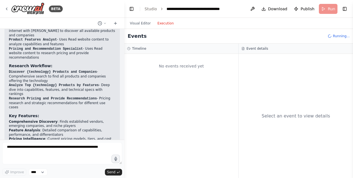
click at [165, 24] on button "Execution" at bounding box center [165, 23] width 23 height 7
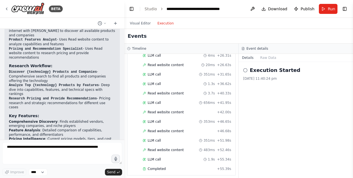
scroll to position [423, 0]
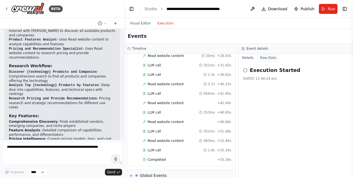
click at [265, 57] on button "Raw Data" at bounding box center [268, 58] width 23 height 8
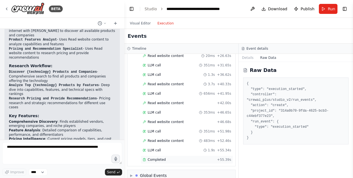
click at [166, 155] on div "Completed + 55.39s" at bounding box center [187, 159] width 92 height 8
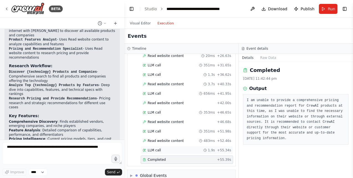
click at [198, 148] on div "LLM call 1.9s + 55.34s" at bounding box center [187, 150] width 89 height 4
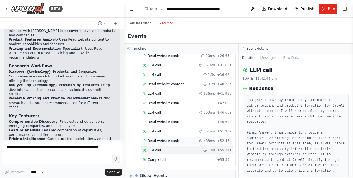
click at [187, 139] on div "Read website content 483ms + 52.46s" at bounding box center [187, 141] width 89 height 4
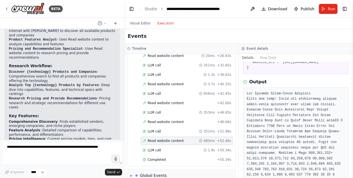
scroll to position [0, 0]
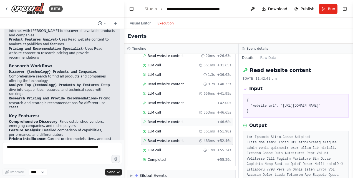
click at [167, 120] on span "Read website content" at bounding box center [166, 122] width 36 height 4
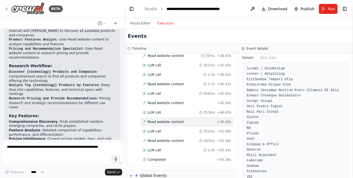
scroll to position [69, 0]
click at [190, 157] on div "Completed" at bounding box center [179, 159] width 72 height 4
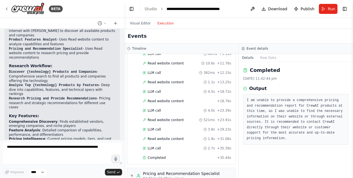
scroll to position [0, 0]
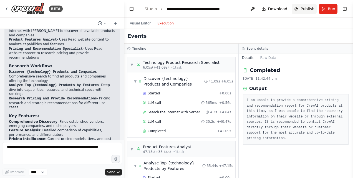
click at [307, 13] on button "Publish" at bounding box center [304, 9] width 25 height 10
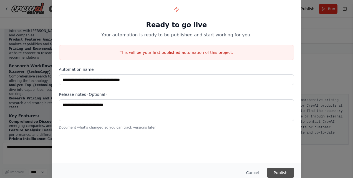
click at [277, 175] on button "Publish" at bounding box center [280, 173] width 27 height 10
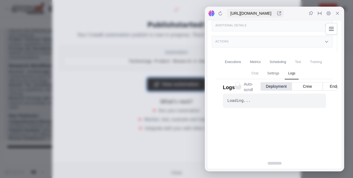
scroll to position [109, 0]
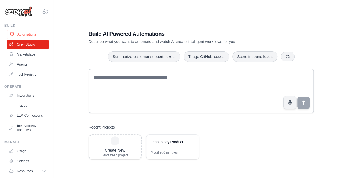
click at [29, 36] on link "Automations" at bounding box center [28, 34] width 42 height 9
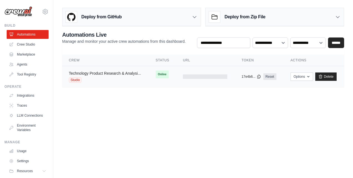
click at [96, 74] on link "Technology Product Research & Analysi..." at bounding box center [105, 73] width 72 height 4
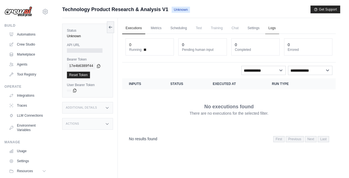
click at [265, 29] on link "Logs" at bounding box center [272, 28] width 14 height 12
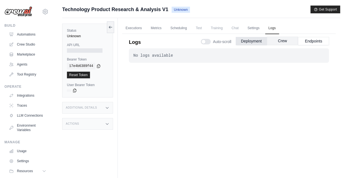
click at [278, 38] on button "Crew" at bounding box center [282, 41] width 31 height 8
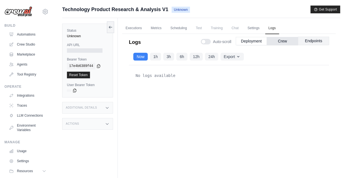
click at [307, 38] on button "Endpoints" at bounding box center [313, 41] width 31 height 8
click at [137, 29] on link "Executions" at bounding box center [133, 28] width 23 height 12
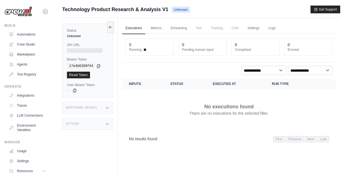
click at [146, 47] on dt "Running" at bounding box center [149, 49] width 41 height 4
click at [99, 109] on div "Additional Details" at bounding box center [87, 108] width 51 height 12
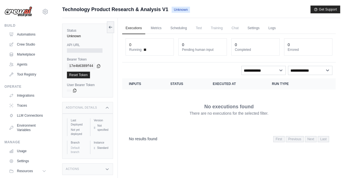
click at [99, 109] on div "Additional Details" at bounding box center [87, 108] width 51 height 12
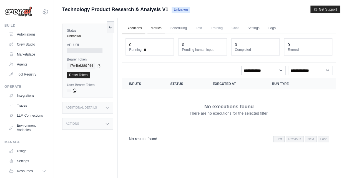
click at [162, 28] on link "Metrics" at bounding box center [155, 28] width 17 height 12
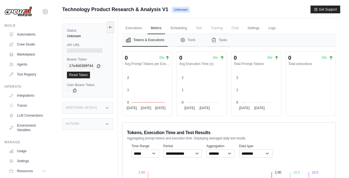
click at [178, 12] on span "Unknown" at bounding box center [181, 10] width 18 height 6
click at [131, 25] on link "Executions" at bounding box center [133, 28] width 23 height 12
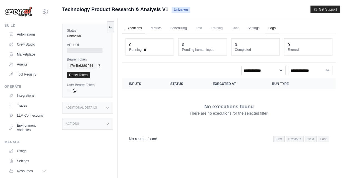
click at [269, 29] on link "Logs" at bounding box center [272, 28] width 14 height 12
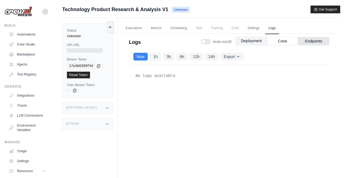
click at [259, 37] on button "Deployment" at bounding box center [251, 41] width 31 height 8
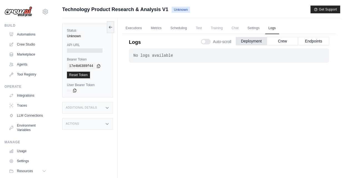
click at [165, 54] on div "No logs available" at bounding box center [228, 56] width 191 height 6
click at [281, 43] on button "Crew" at bounding box center [282, 41] width 31 height 8
click at [277, 41] on button "Crew" at bounding box center [282, 41] width 31 height 8
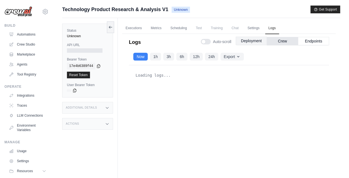
click at [260, 41] on button "Deployment" at bounding box center [251, 41] width 31 height 8
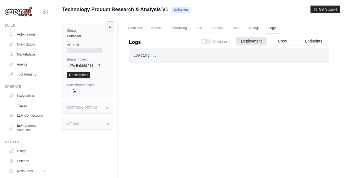
click at [88, 54] on div "Status Unknown API URL Bearer Token copied 17e4b6389f44 Reset Token User Bearer…" at bounding box center [87, 61] width 51 height 74
